Goal: Task Accomplishment & Management: Use online tool/utility

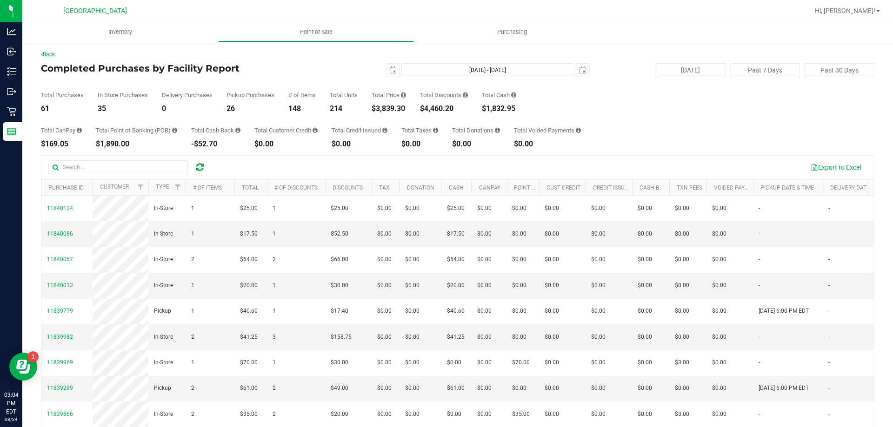
drag, startPoint x: 379, startPoint y: 109, endPoint x: 407, endPoint y: 108, distance: 28.4
click at [406, 108] on div "$3,839.30" at bounding box center [388, 108] width 34 height 7
copy div "3,839.30"
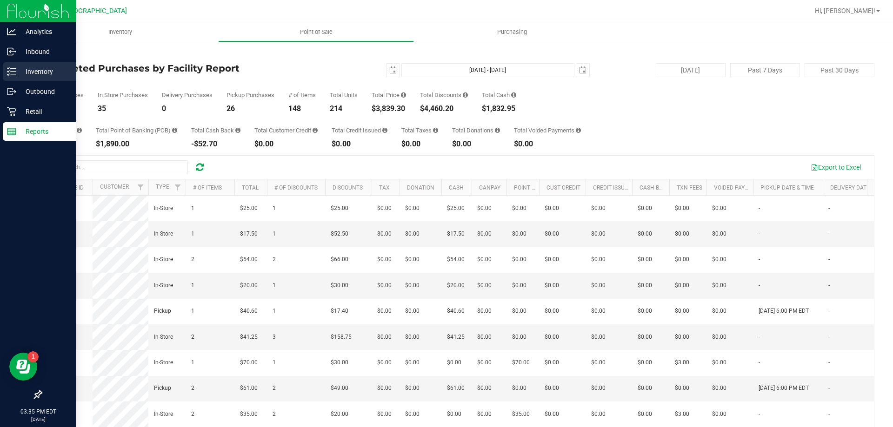
click at [36, 73] on p "Inventory" at bounding box center [44, 71] width 56 height 11
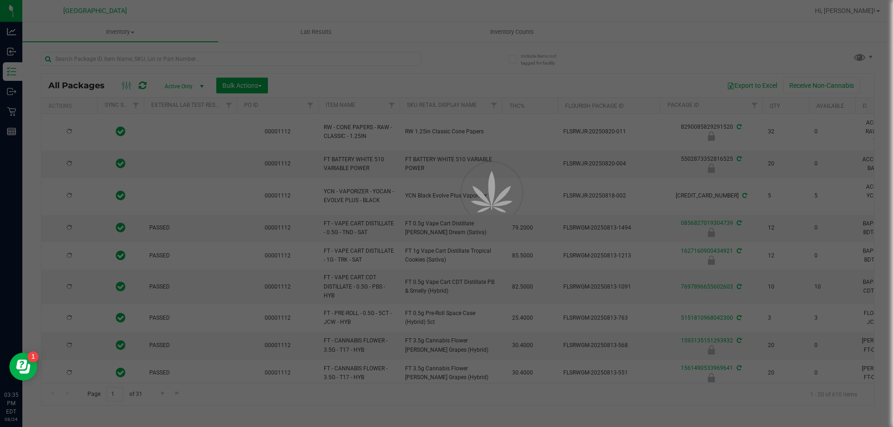
click at [330, 57] on div at bounding box center [446, 213] width 893 height 427
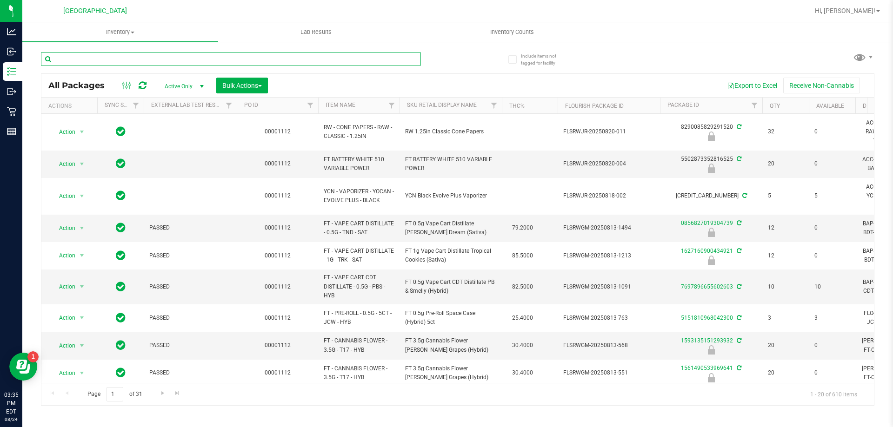
click at [321, 57] on input "text" at bounding box center [231, 59] width 380 height 14
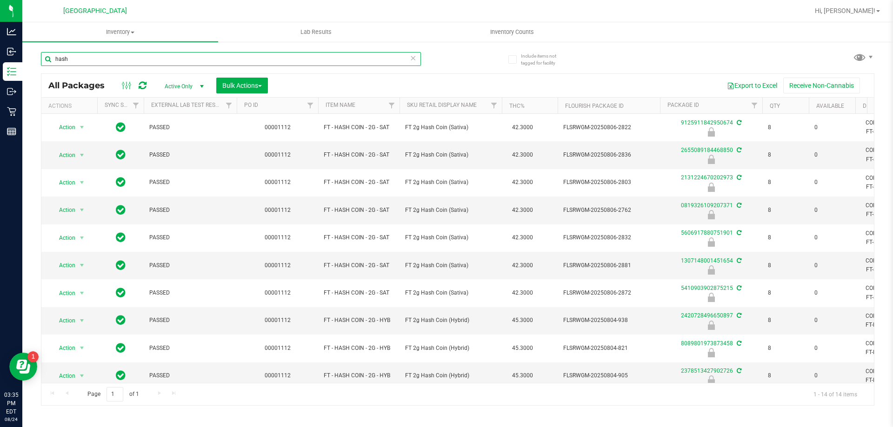
type input "hash"
